Goal: Complete application form

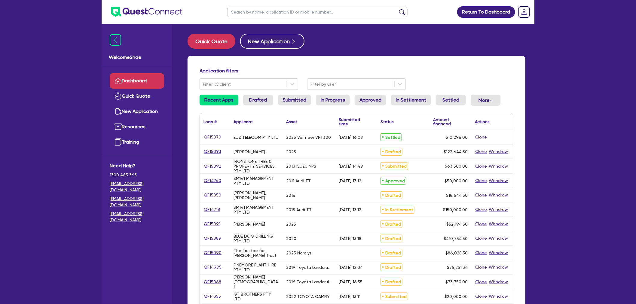
click at [243, 13] on input "text" at bounding box center [317, 12] width 180 height 11
type input "para"
click at [397, 9] on button "submit" at bounding box center [402, 13] width 10 height 8
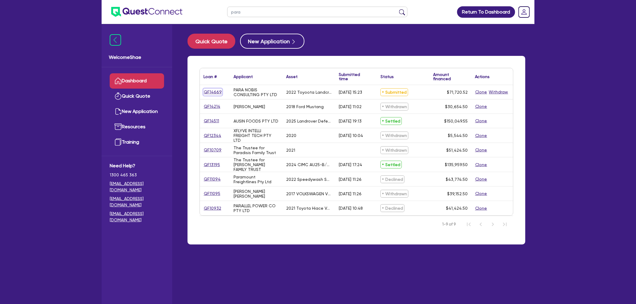
click at [212, 91] on link "QF14669" at bounding box center [212, 92] width 19 height 7
select select "CARS_AND_LIGHT_TRUCKS"
select select "PASSENGER_VEHICLES"
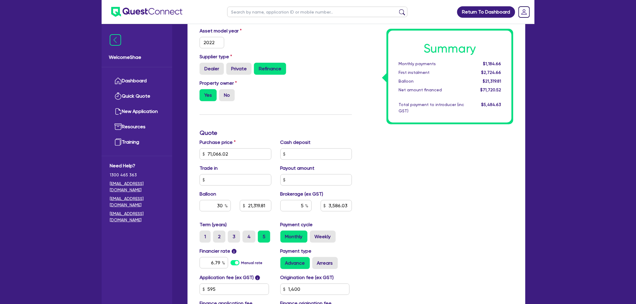
scroll to position [167, 0]
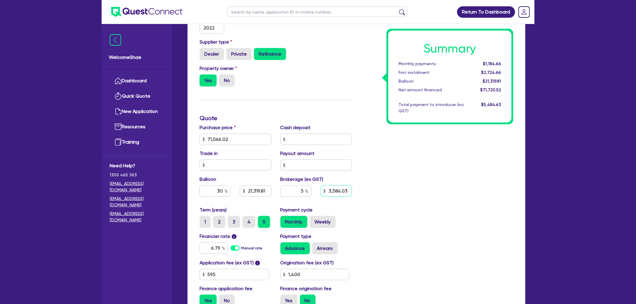
click at [347, 189] on input "3,586.03" at bounding box center [336, 190] width 31 height 11
type input "71,066.02"
type input "21,319.81"
type input "3,586.03"
type input "1,400"
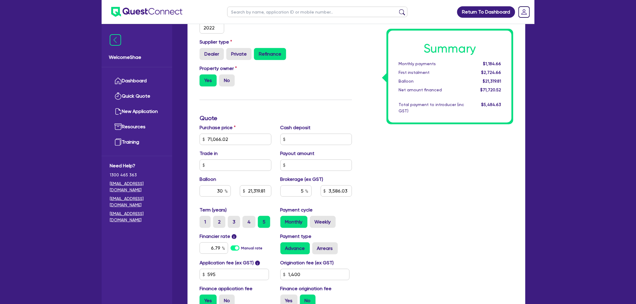
type input "71,066.02"
type input "21,319.81"
type input "3,586.03"
type input "1,400"
drag, startPoint x: 347, startPoint y: 189, endPoint x: 268, endPoint y: 178, distance: 79.6
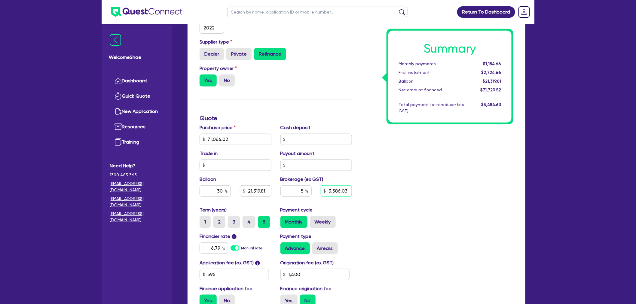
click at [269, 176] on div "Purchase price 71,066.02 Cash deposit Trade in Payout amount Balloon 30 21,319.…" at bounding box center [275, 165] width 161 height 82
type input "969.08"
type input "71,066.02"
type input "21,319.81"
type input "1,400"
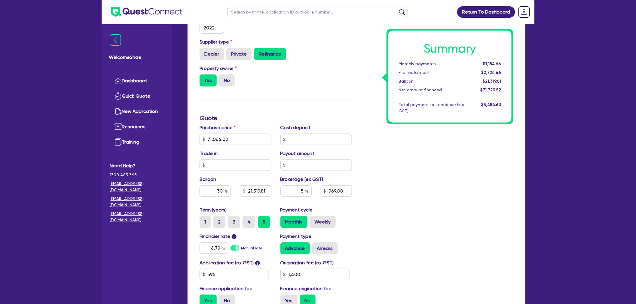
click at [440, 236] on div "Summary Monthly payments $1,184.66 First instalment $2,724.66 Balloon $21,319.8…" at bounding box center [436, 135] width 161 height 351
type input "71,066.02"
type input "21,319.81"
type input "1.35"
drag, startPoint x: 310, startPoint y: 274, endPoint x: 270, endPoint y: 275, distance: 40.3
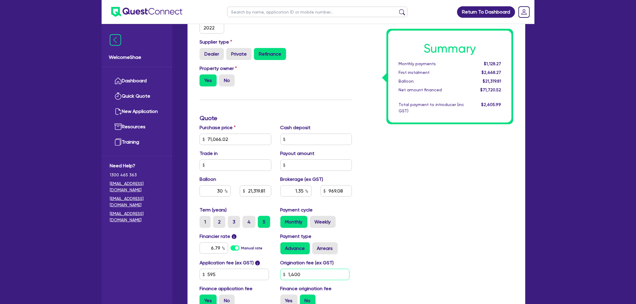
click at [275, 272] on div "Application fee (ex GST) i 595 Origination fee (ex GST) 1,400 Finance applicati…" at bounding box center [275, 285] width 161 height 52
type input "2,000"
type input "71,066.02"
type input "21,319.81"
type input "1.35"
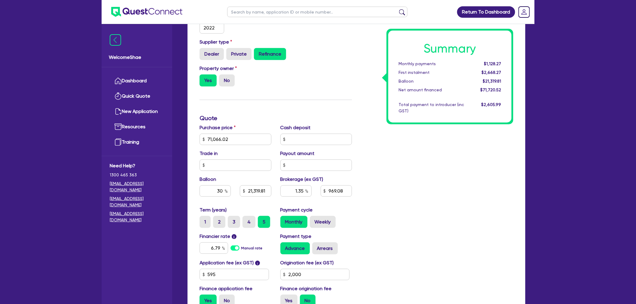
type input "71,066.02"
type input "21,319.81"
type input "1.35"
click at [401, 244] on div "Summary Monthly payments $1,128.27 First instalment $3,328.27 Balloon $21,319.8…" at bounding box center [436, 135] width 161 height 351
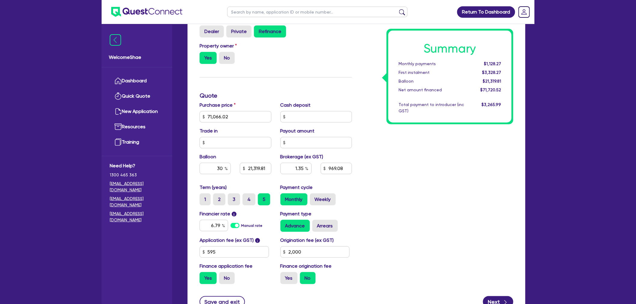
scroll to position [241, 0]
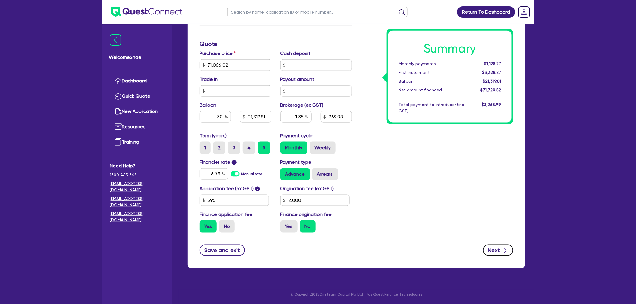
click at [502, 249] on div "button" at bounding box center [505, 251] width 7 height 8
type input "71,066.02"
type input "21,319.81"
type input "1.35"
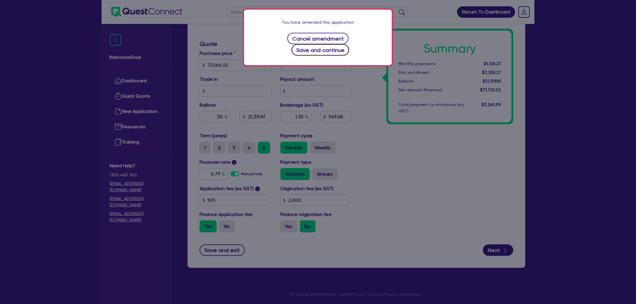
click at [348, 44] on button "Save and continue" at bounding box center [320, 49] width 58 height 11
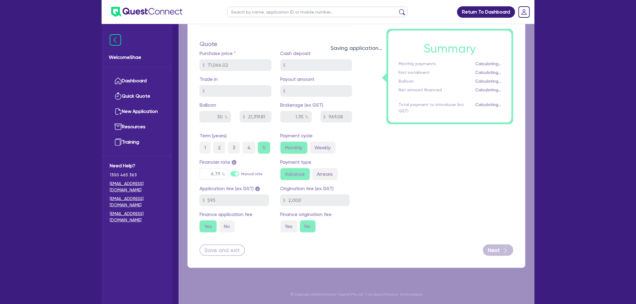
select select "COMPANY"
select select "ACCOMODATION_FOOD"
select select "HOTELS"
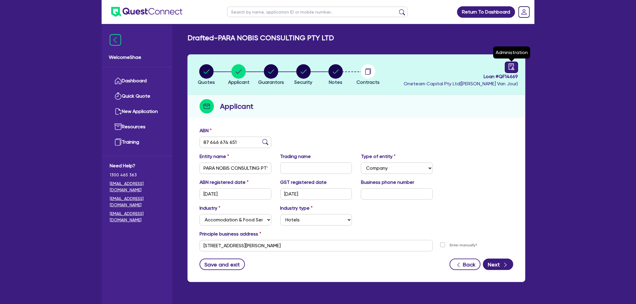
click at [508, 66] on link at bounding box center [511, 67] width 13 height 11
select select "DRAFTED_AMENDED"
select select "Other"
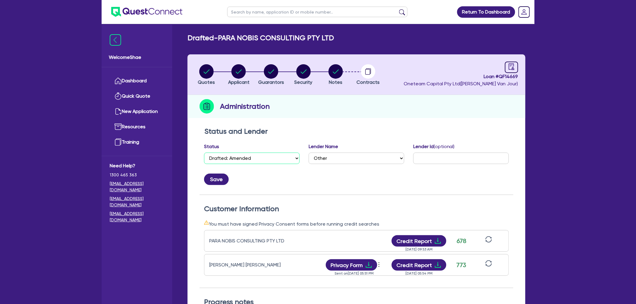
click at [232, 155] on select "Select Quoted Drafted: New Drafted: Amended Submitted: New Submitted: Amended I…" at bounding box center [252, 158] width 96 height 11
select select "SETTLED"
click at [204, 153] on select "Select Quoted Drafted: New Drafted: Amended Submitted: New Submitted: Amended I…" at bounding box center [252, 158] width 96 height 11
click at [353, 160] on select "Select AAMF AFS Alex Bank Angle Finance Azora Banjo BigStone BOQ Finance Brande…" at bounding box center [357, 158] width 96 height 11
select select "Plenti"
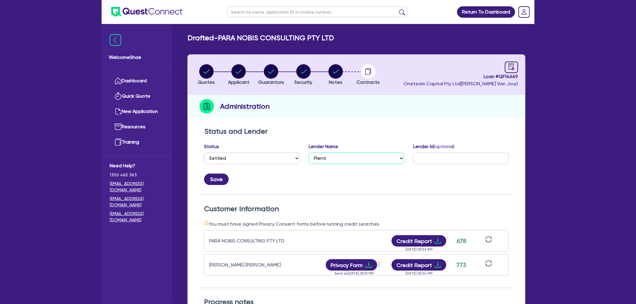
click at [309, 153] on select "Select AAMF AFS Alex Bank Angle Finance Azora Banjo BigStone BOQ Finance Brande…" at bounding box center [357, 158] width 96 height 11
click at [446, 161] on input "text" at bounding box center [461, 158] width 96 height 11
paste input "MM26767951"
type input "MM26767951"
click at [221, 175] on button "Save" at bounding box center [216, 179] width 25 height 11
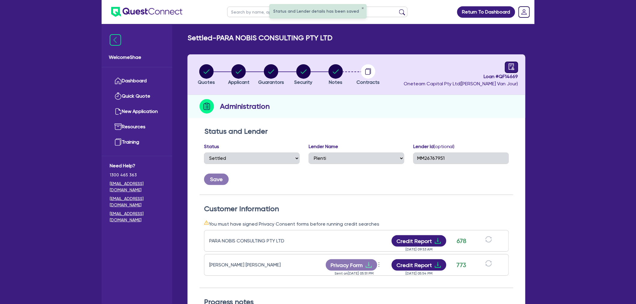
click at [511, 64] on icon "audit" at bounding box center [511, 66] width 7 height 7
click at [513, 68] on icon "audit" at bounding box center [511, 66] width 5 height 6
drag, startPoint x: 360, startPoint y: 145, endPoint x: 360, endPoint y: 148, distance: 3.3
click at [358, 147] on div "Lender Name Select AAMF AFS Alex Bank Angle Finance Azora Banjo BigStone BOQ Fi…" at bounding box center [357, 153] width 96 height 21
click at [341, 73] on circle "button" at bounding box center [335, 71] width 14 height 14
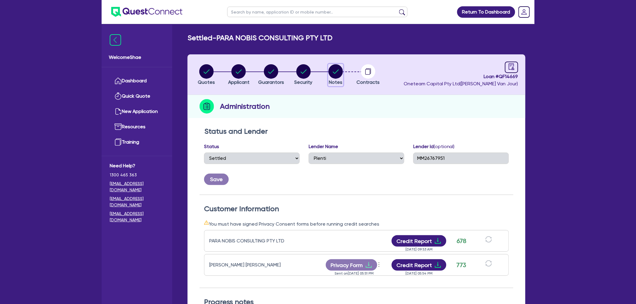
select select "Other"
